Goal: Information Seeking & Learning: Learn about a topic

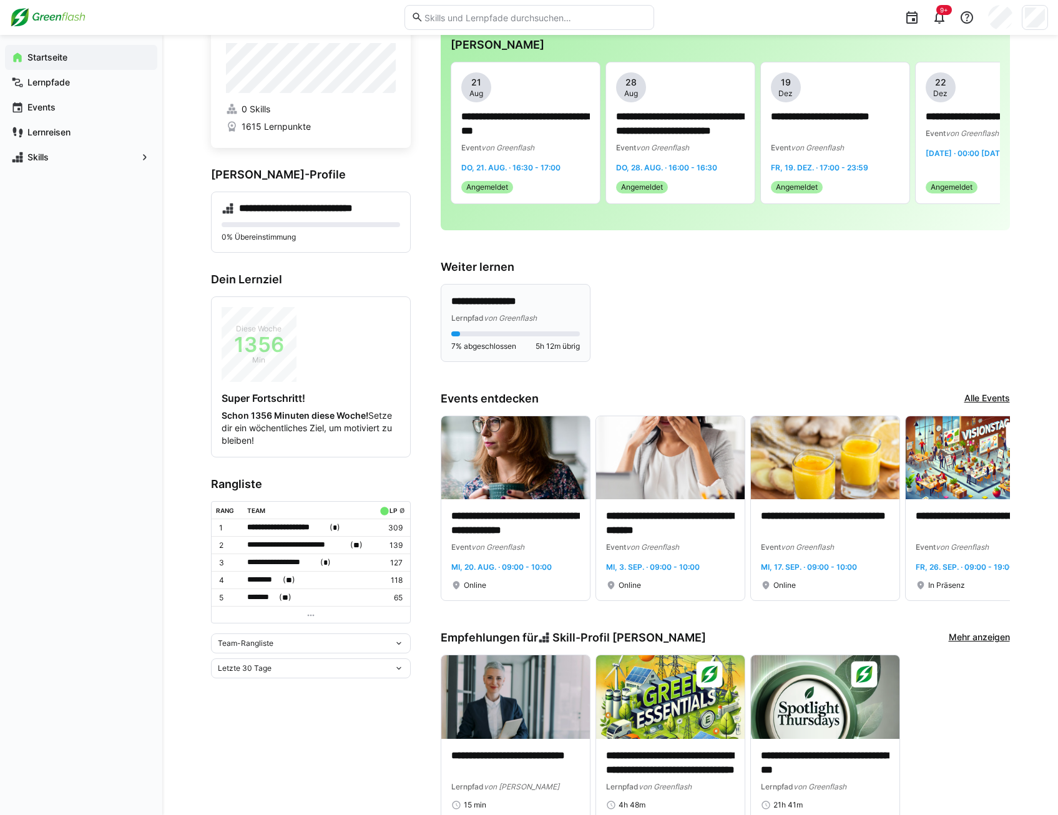
scroll to position [62, 0]
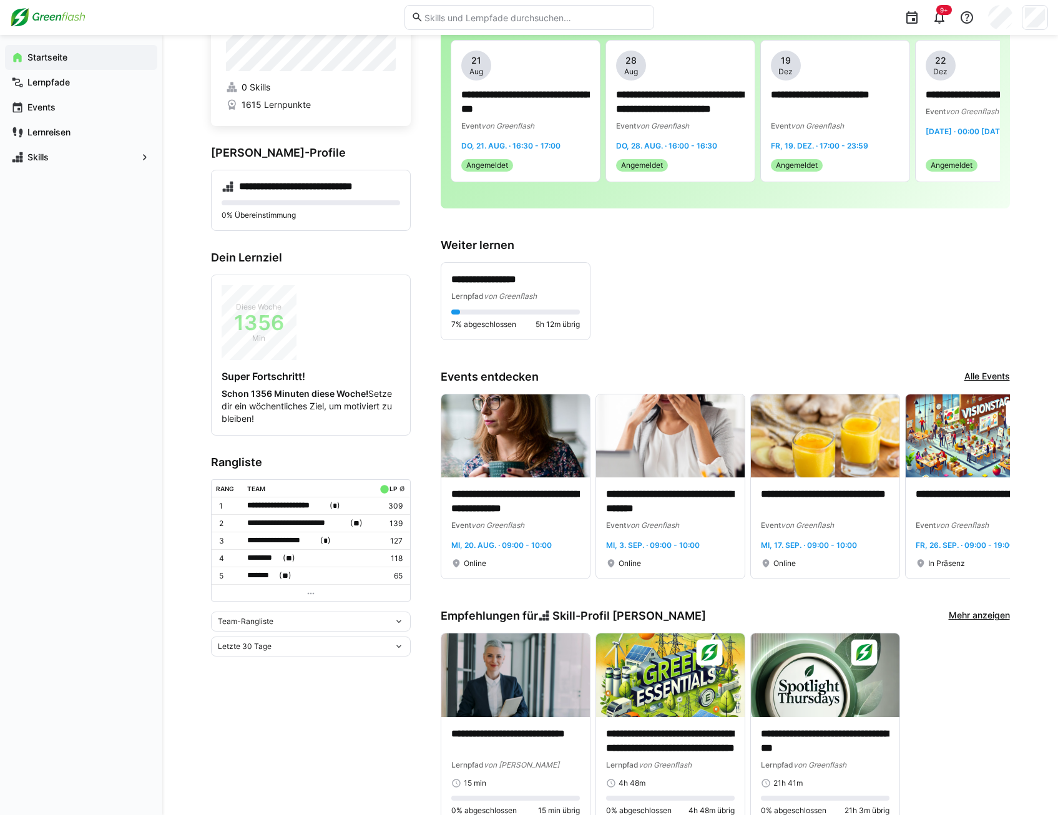
click at [284, 624] on div "Team-Rangliste" at bounding box center [311, 622] width 200 height 20
click at [287, 660] on div "Individuelle Rangliste" at bounding box center [311, 665] width 185 height 10
click at [309, 574] on eds-icon at bounding box center [311, 573] width 10 height 10
click at [303, 625] on div "Letzte 30 Tage" at bounding box center [306, 626] width 176 height 9
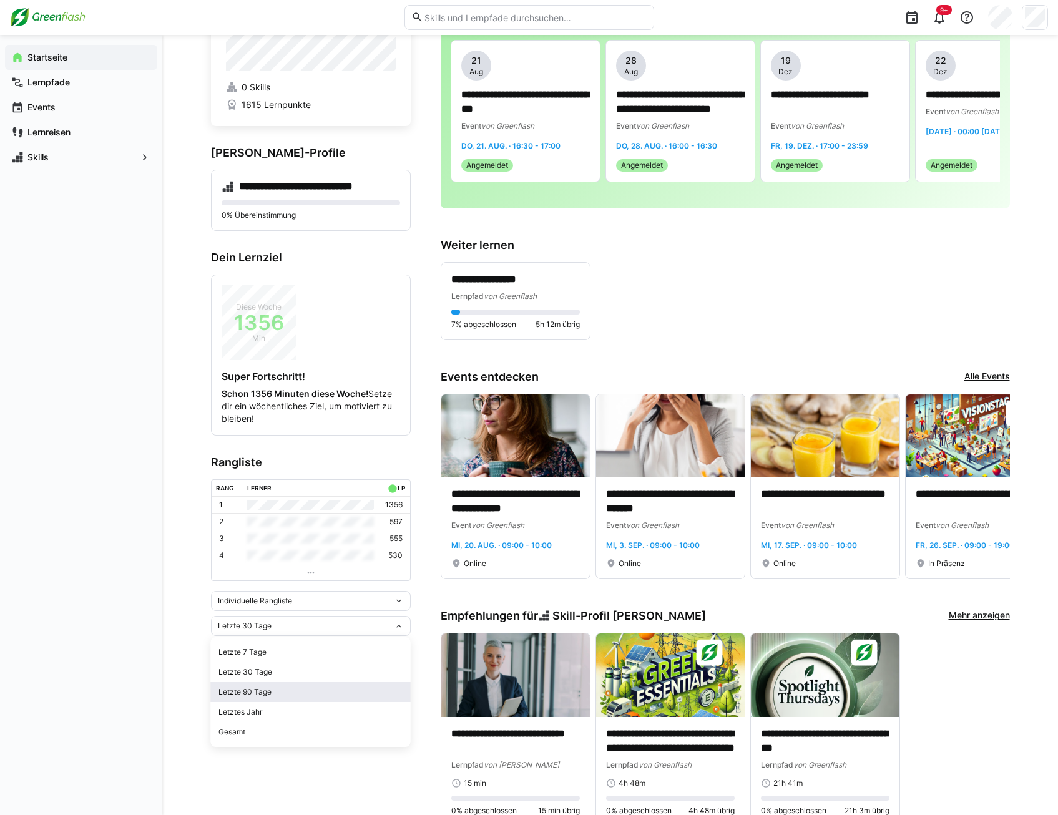
click at [294, 689] on div "Letzte 90 Tage" at bounding box center [311, 692] width 185 height 10
click at [308, 629] on div "Letzte 90 Tage" at bounding box center [306, 626] width 176 height 9
drag, startPoint x: 283, startPoint y: 722, endPoint x: 283, endPoint y: 730, distance: 8.1
click at [283, 730] on div "Letzte 7 Tage Letzte 30 Tage Letzte 90 Tage Letztes Jahr Gesamt" at bounding box center [311, 692] width 200 height 110
click at [283, 730] on div "Gesamt" at bounding box center [311, 732] width 185 height 10
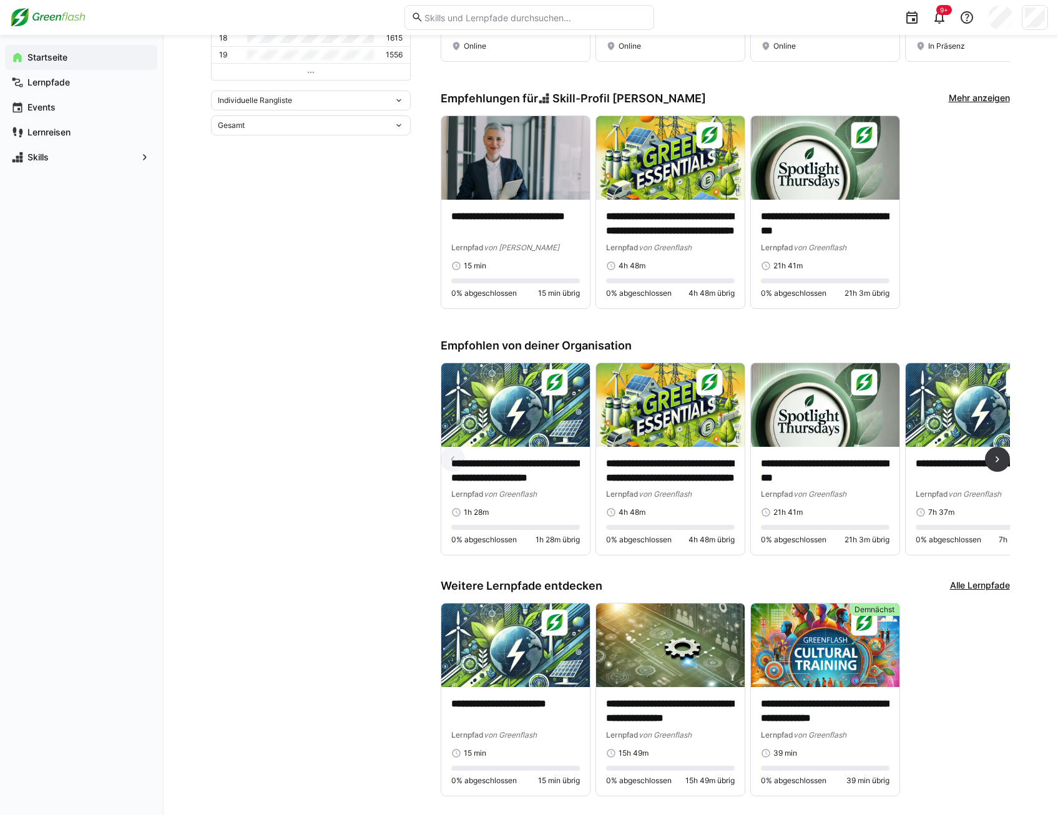
scroll to position [598, 0]
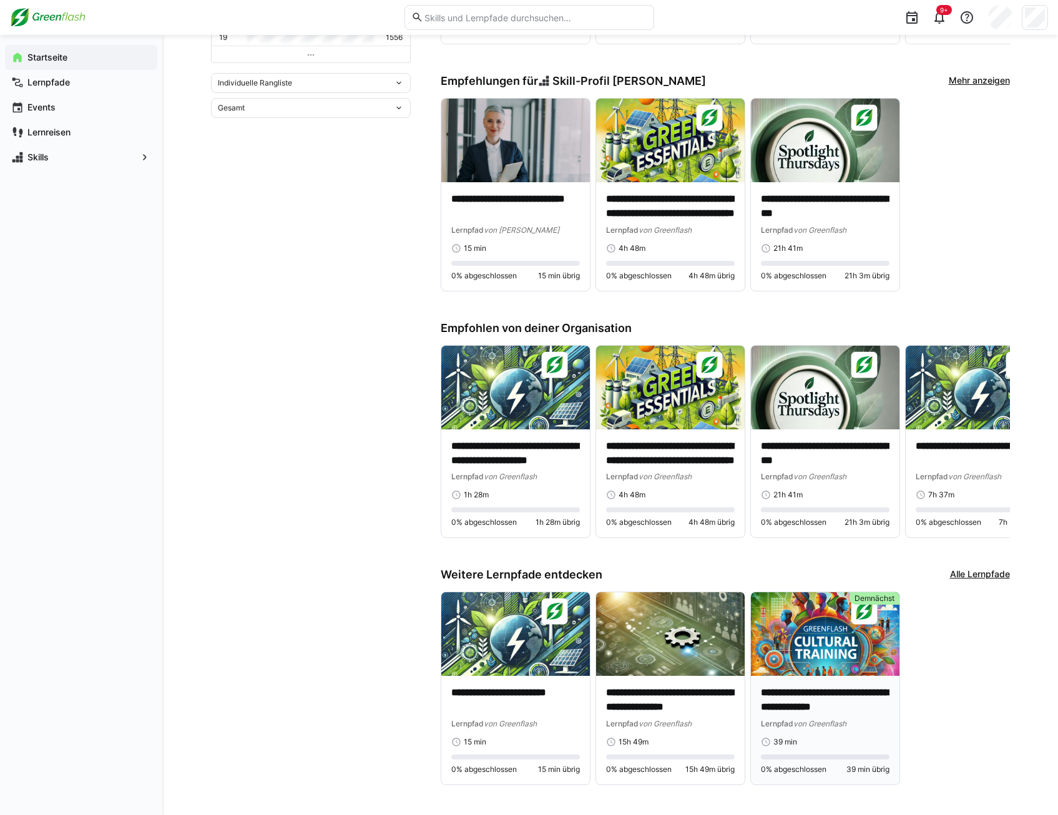
click at [802, 660] on img at bounding box center [825, 635] width 149 height 84
click at [804, 702] on p "**********" at bounding box center [825, 700] width 129 height 29
click at [534, 694] on p "**********" at bounding box center [515, 700] width 129 height 29
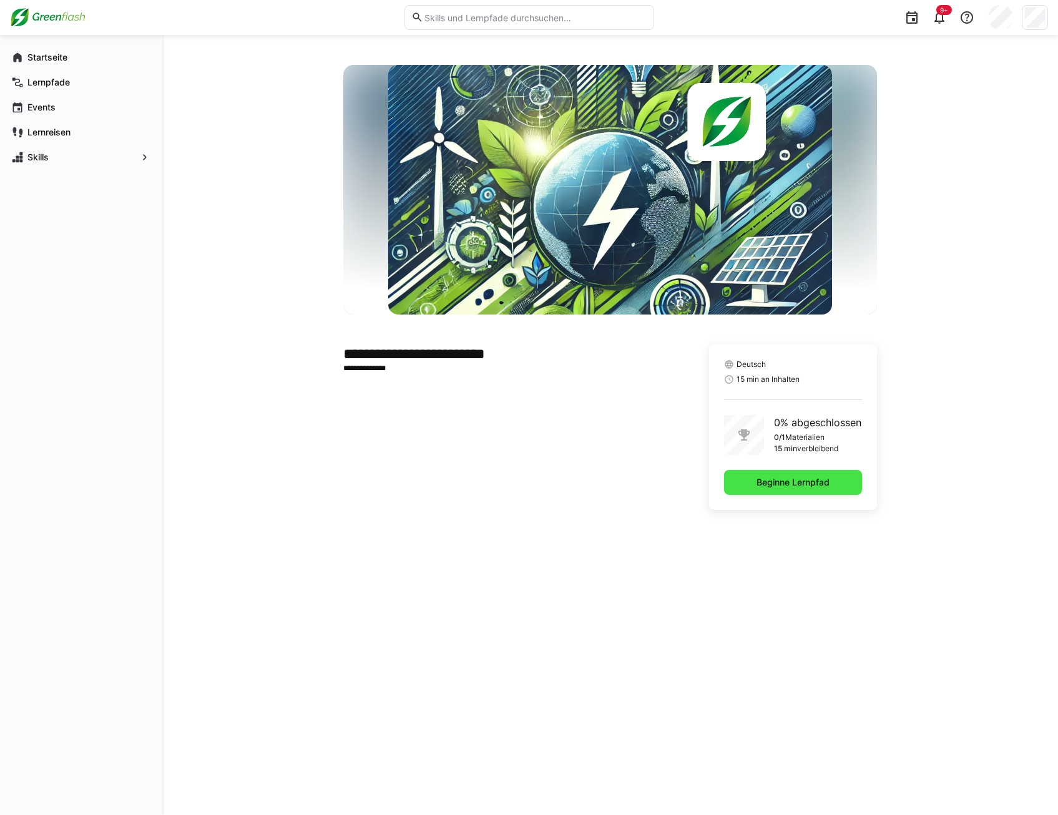
click at [785, 479] on span "Beginne Lernpfad" at bounding box center [793, 482] width 77 height 12
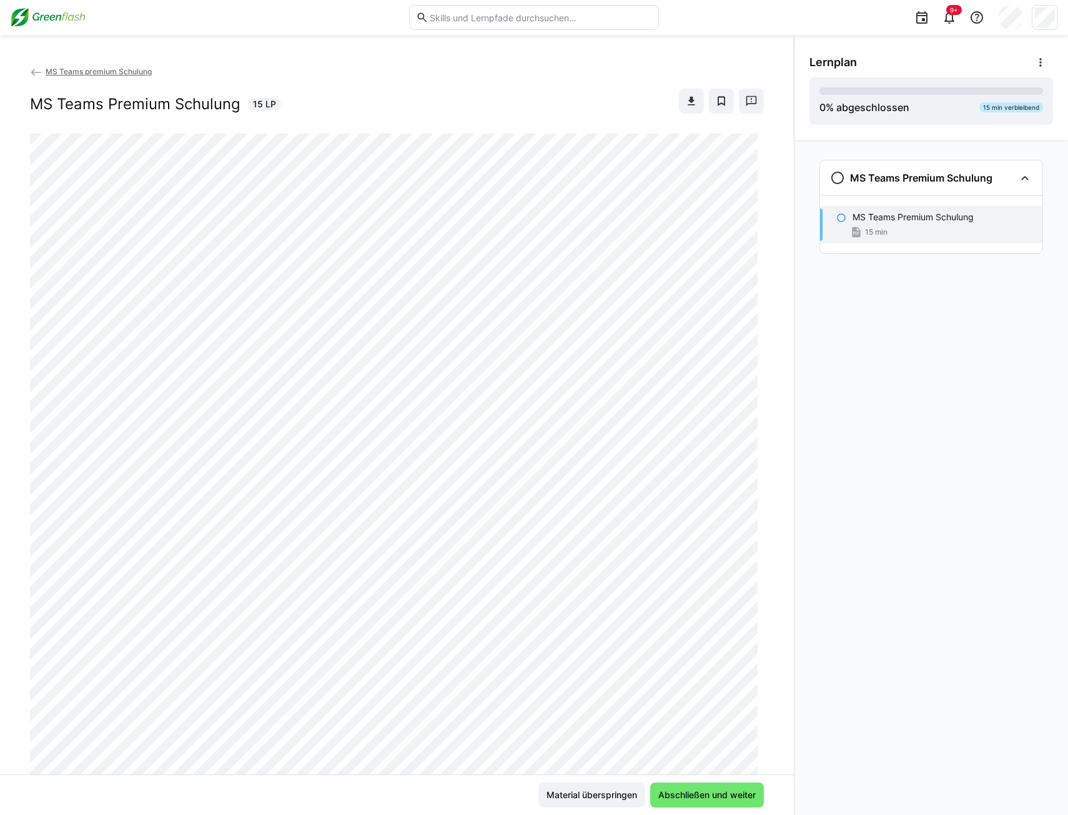
click at [844, 218] on eds-icon at bounding box center [841, 218] width 10 height 10
click at [840, 218] on eds-icon at bounding box center [841, 218] width 10 height 10
click at [662, 797] on span "Abschließen und weiter" at bounding box center [706, 795] width 101 height 12
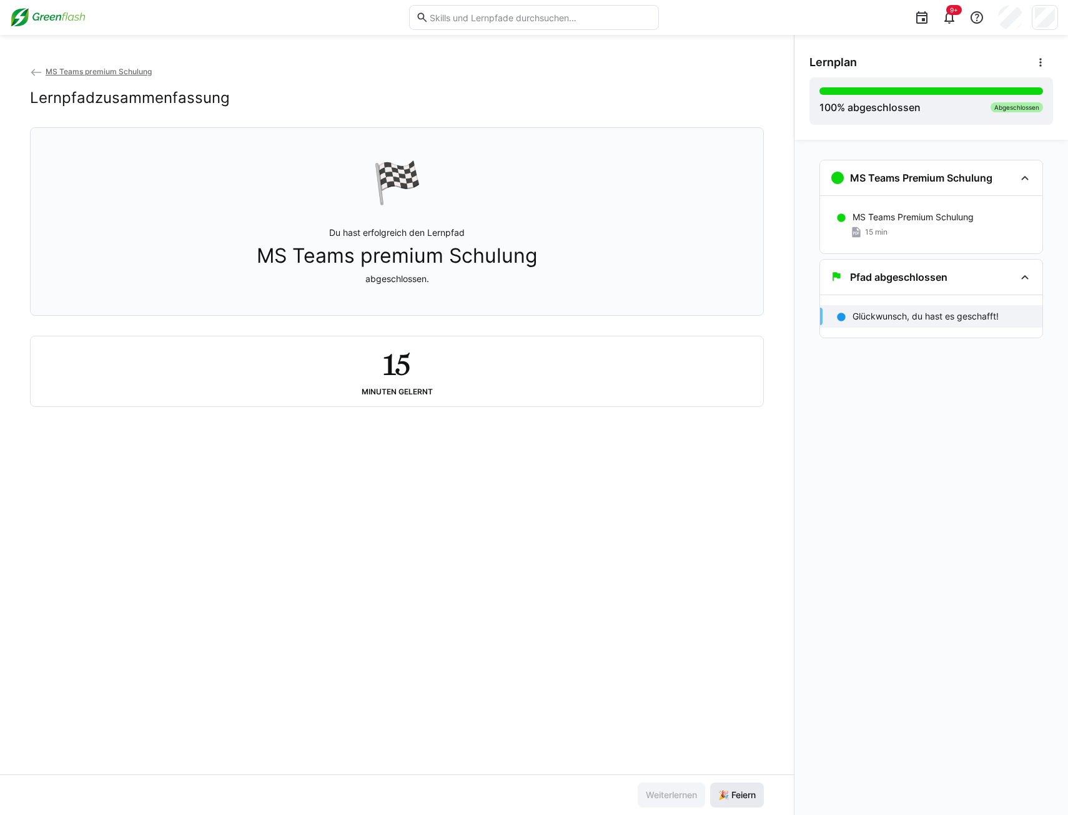
click at [732, 798] on span "🎉 Feiern" at bounding box center [736, 795] width 41 height 12
click at [51, 24] on img at bounding box center [48, 17] width 76 height 20
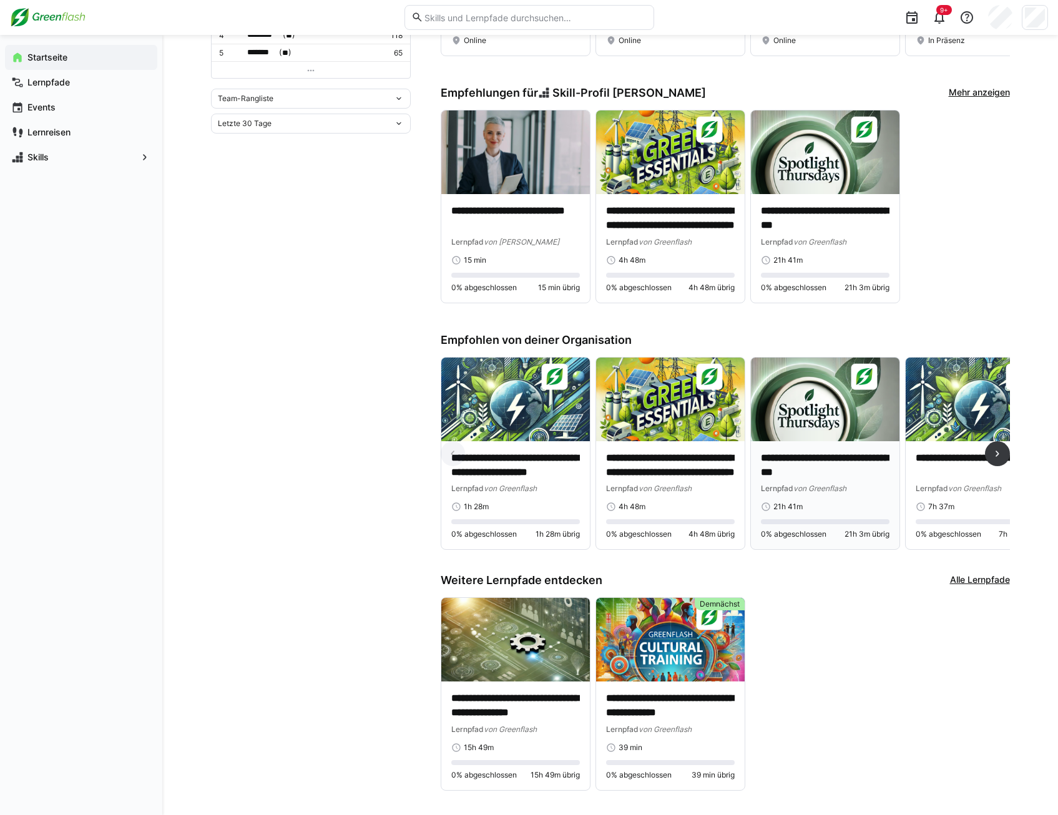
scroll to position [598, 0]
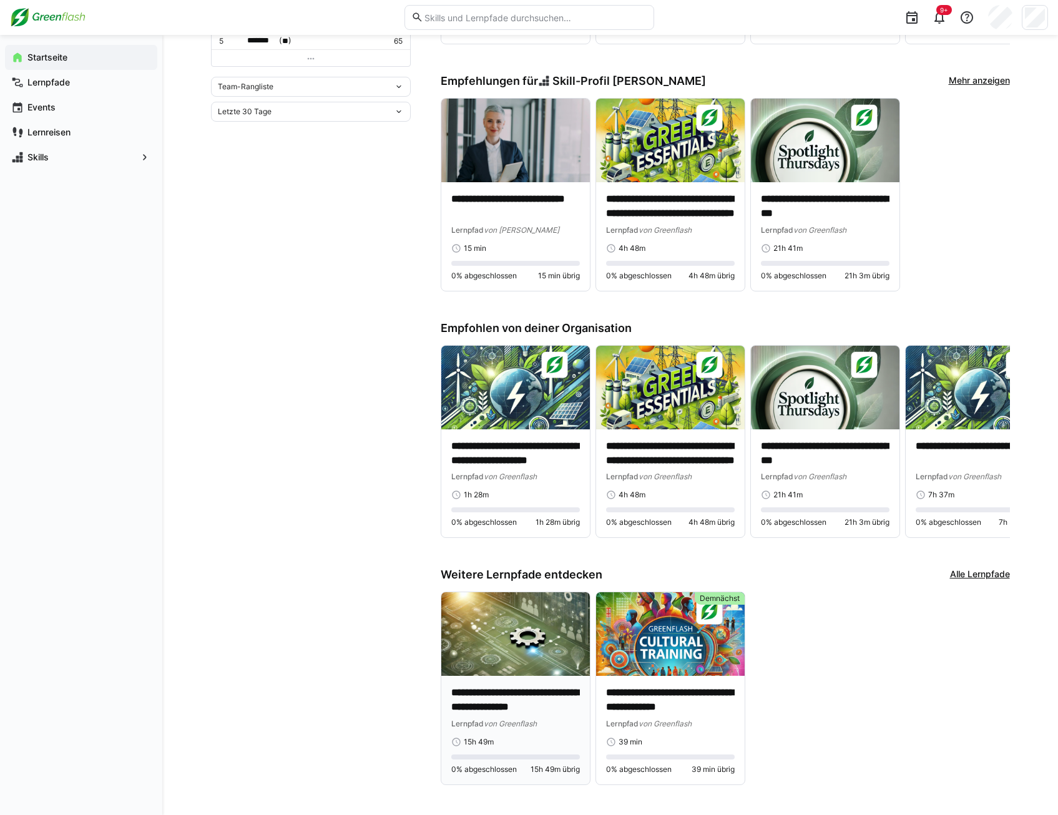
click at [506, 655] on img at bounding box center [515, 635] width 149 height 84
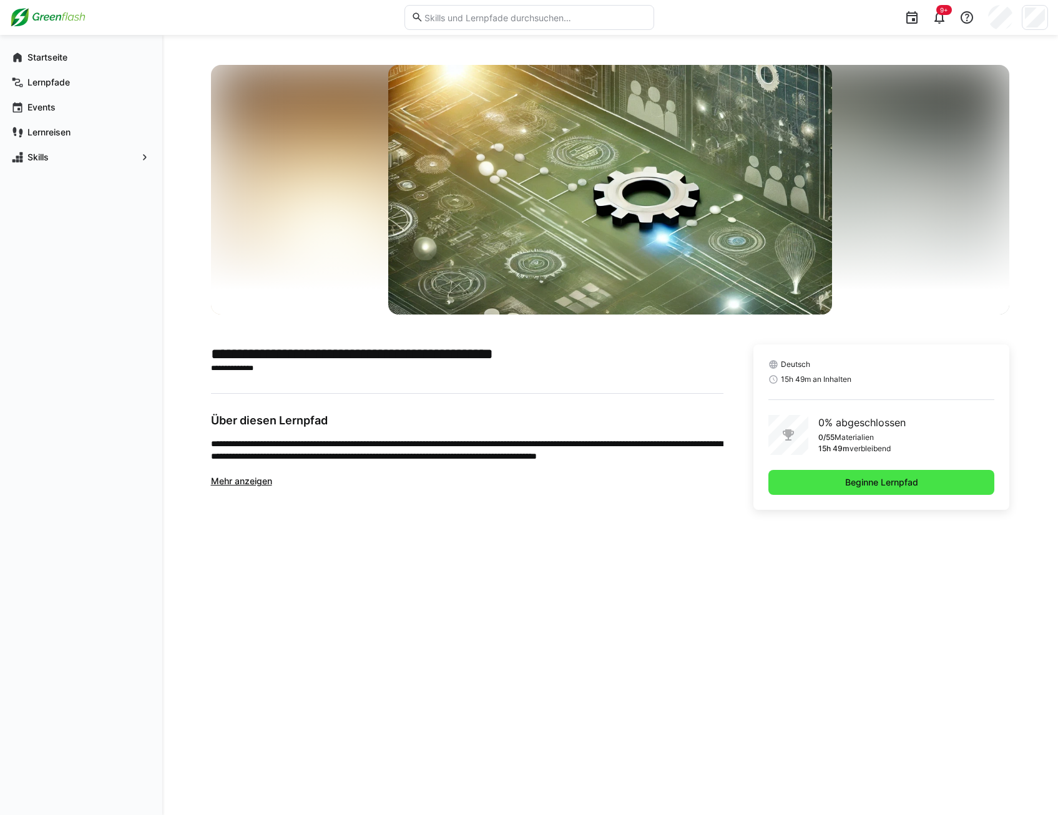
click at [864, 477] on span "Beginne Lernpfad" at bounding box center [882, 482] width 77 height 12
